Goal: Book appointment/travel/reservation

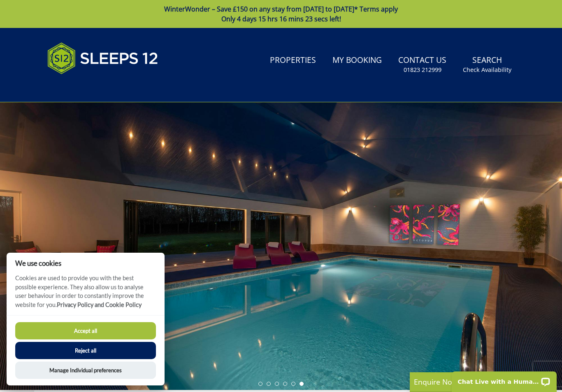
click at [146, 326] on button "Accept all" at bounding box center [85, 330] width 141 height 17
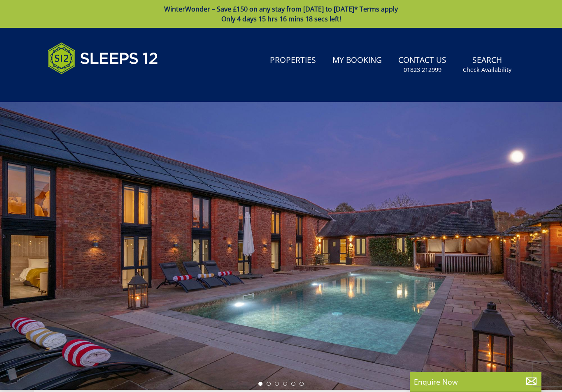
click at [487, 65] on link "Search Check Availability" at bounding box center [486, 64] width 55 height 27
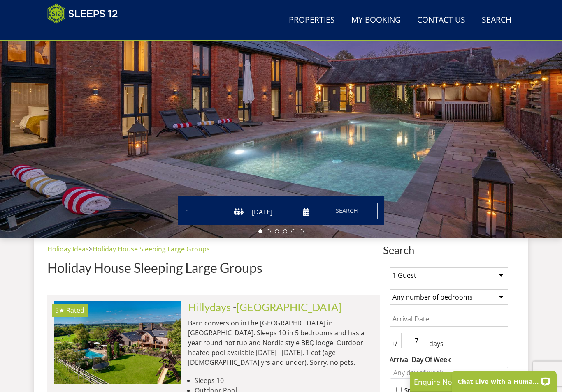
scroll to position [133, 0]
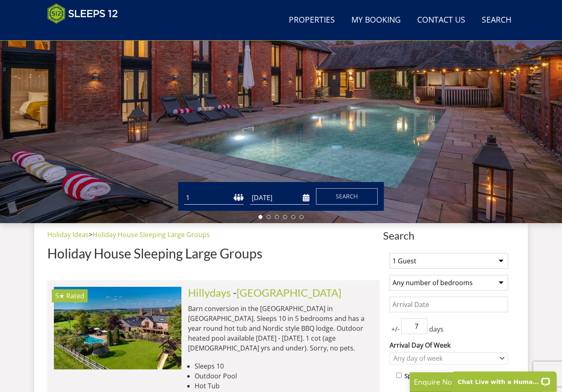
click at [235, 198] on select "1 2 3 4 5 6 7 8 9 10 11 12 13 14 15 16 17 18 19 20 21 22 23 24 25 26 27 28 29 3…" at bounding box center [213, 198] width 59 height 14
select select "8"
click at [294, 198] on input "[DATE]" at bounding box center [279, 198] width 59 height 14
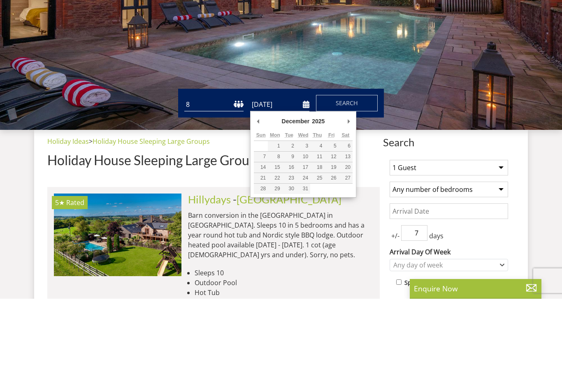
type input "[DATE]"
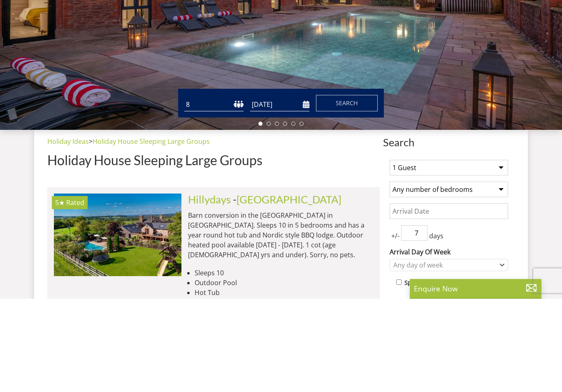
scroll to position [227, 0]
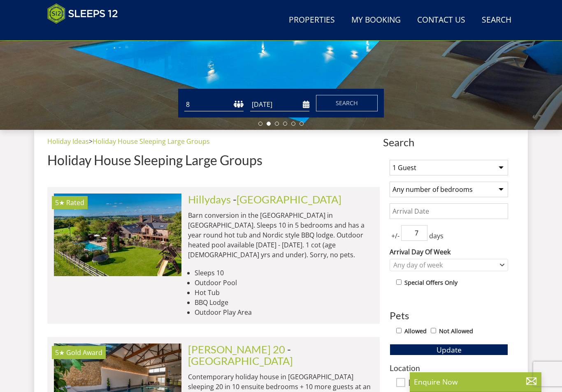
click at [299, 104] on input "[DATE]" at bounding box center [279, 105] width 59 height 14
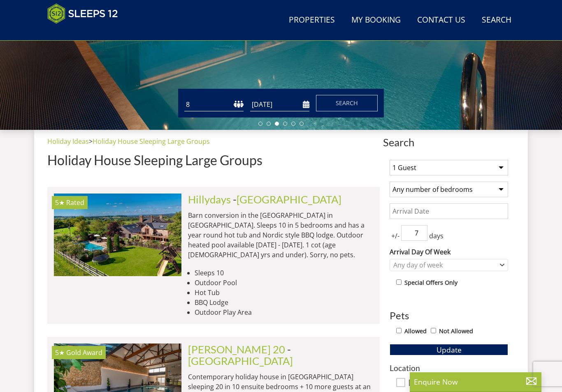
click at [344, 106] on span "Search" at bounding box center [346, 103] width 22 height 8
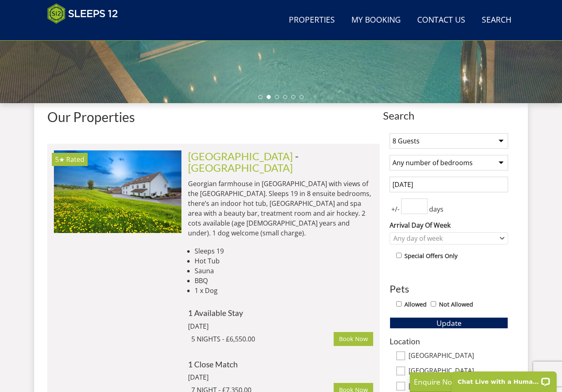
scroll to position [258, 0]
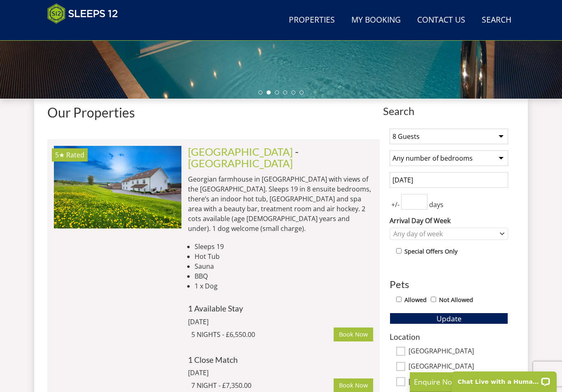
click at [400, 300] on input "Allowed" at bounding box center [398, 299] width 5 height 5
checkbox input "true"
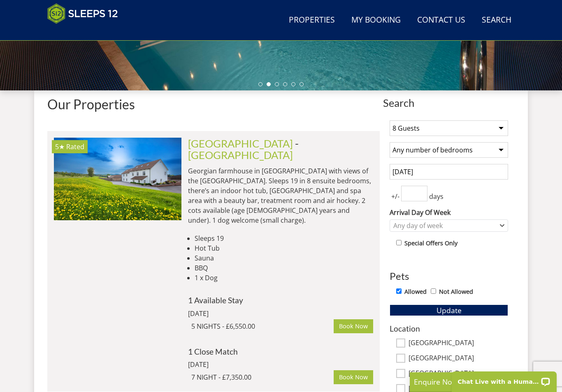
scroll to position [265, 0]
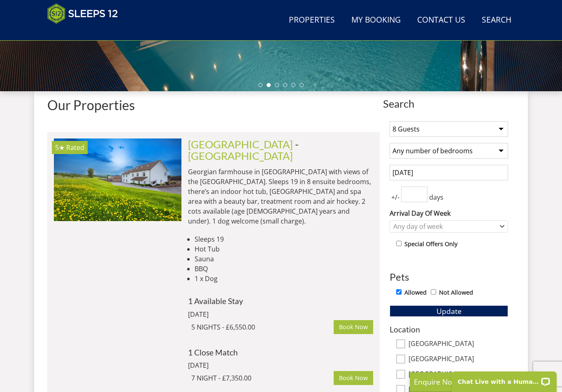
click at [501, 154] on select "Any number of bedrooms 4 Bedrooms 5 Bedrooms 6 Bedrooms 7 Bedrooms 8 Bedrooms 9…" at bounding box center [448, 151] width 118 height 16
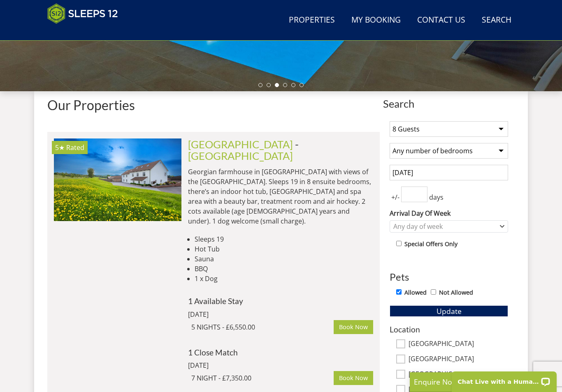
select select "5"
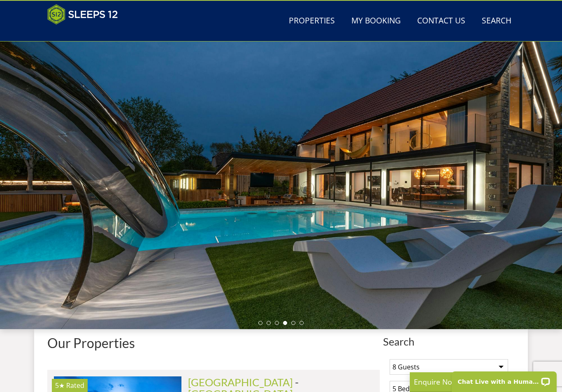
scroll to position [0, 0]
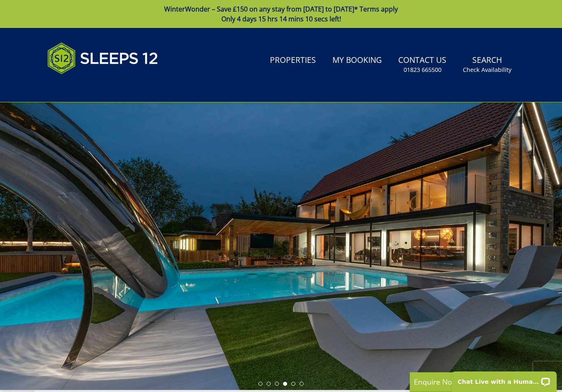
scroll to position [227, 0]
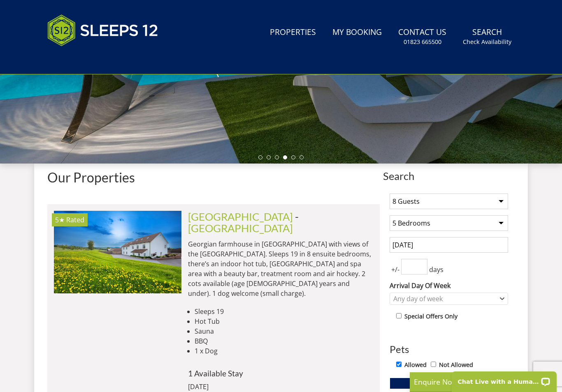
select select "8"
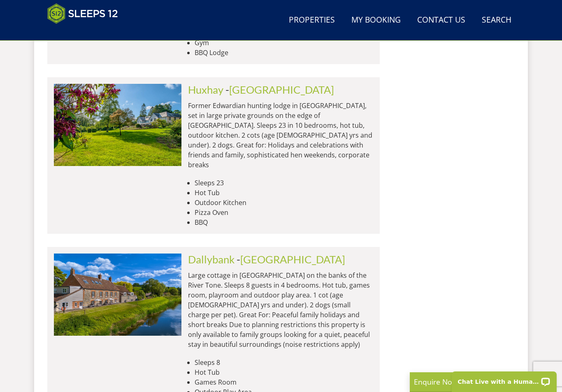
scroll to position [2046, 0]
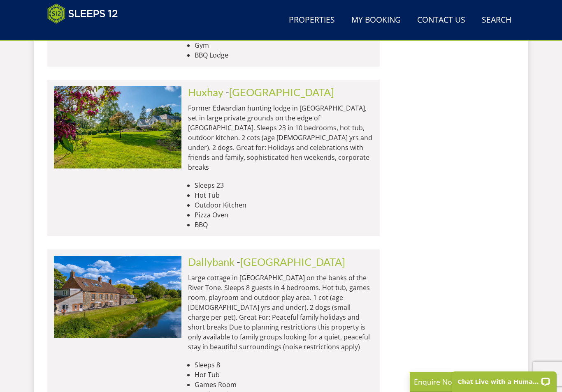
click at [257, 256] on link "[GEOGRAPHIC_DATA]" at bounding box center [292, 262] width 105 height 12
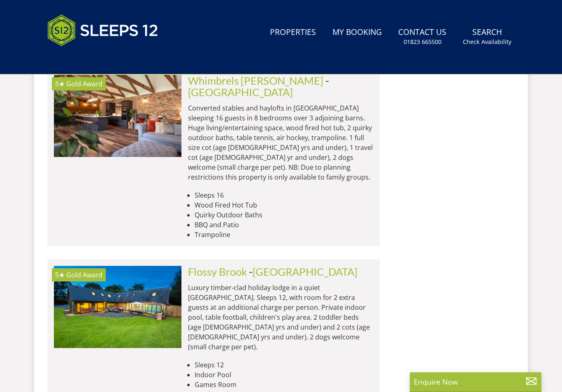
click at [222, 392] on html "WinterWonder – Save £150 on any stay from [DATE] to [DATE]* Terms apply Search …" at bounding box center [281, 176] width 562 height 4444
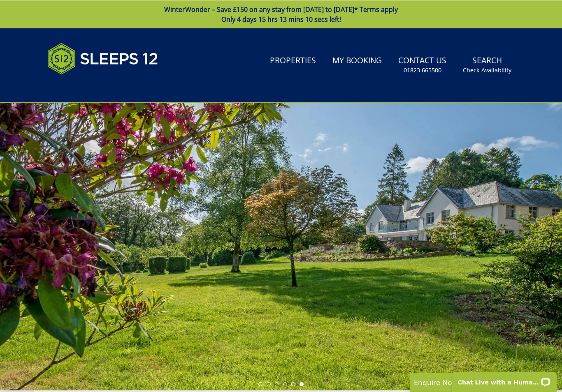
select select "8"
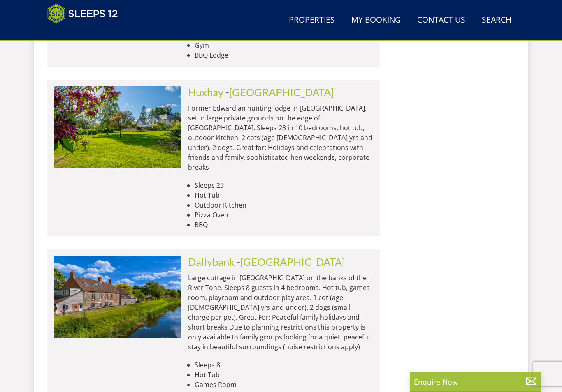
scroll to position [0, 383]
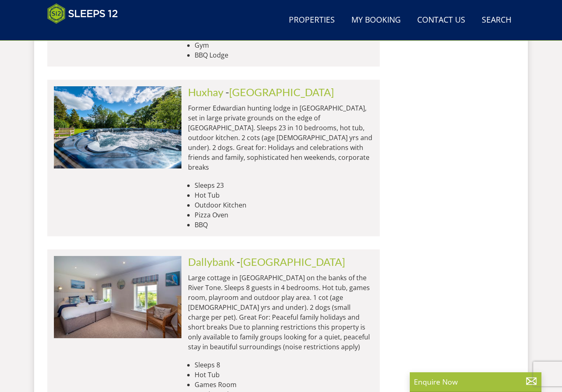
click at [209, 256] on link "Dallybank" at bounding box center [211, 262] width 46 height 12
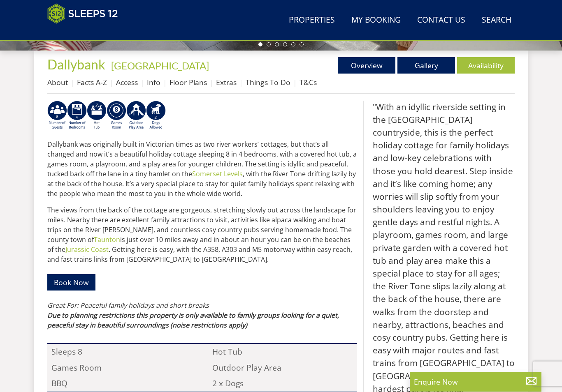
scroll to position [307, 0]
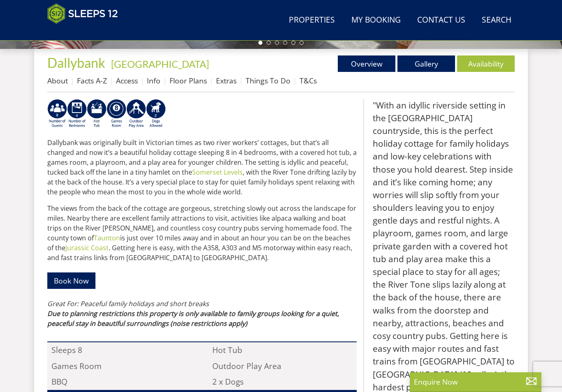
click at [489, 67] on link "Availability" at bounding box center [486, 63] width 58 height 16
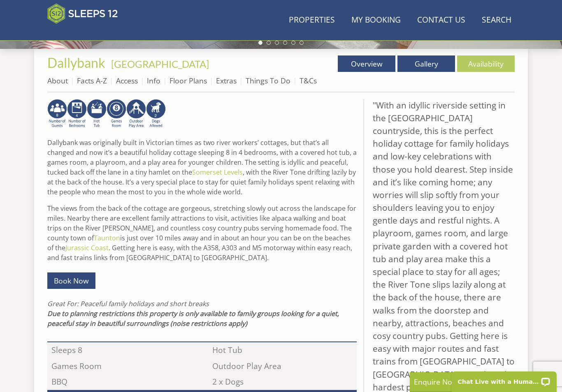
scroll to position [0, 0]
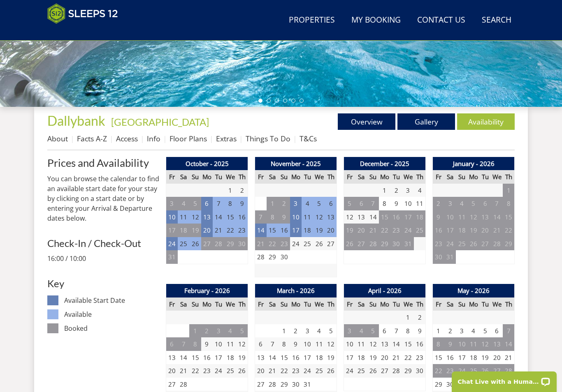
scroll to position [251, 0]
